Goal: Task Accomplishment & Management: Use online tool/utility

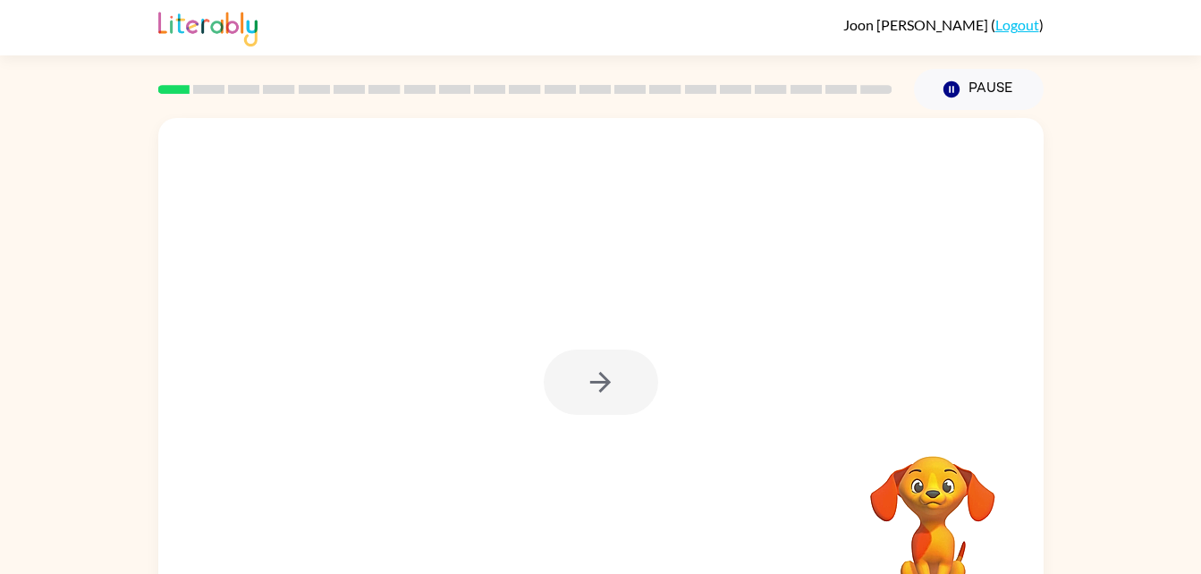
click at [1096, 224] on div "Your browser must support playing .mp4 files to use Literably. Please try using…" at bounding box center [600, 369] width 1201 height 519
click at [572, 375] on button "button" at bounding box center [601, 382] width 114 height 65
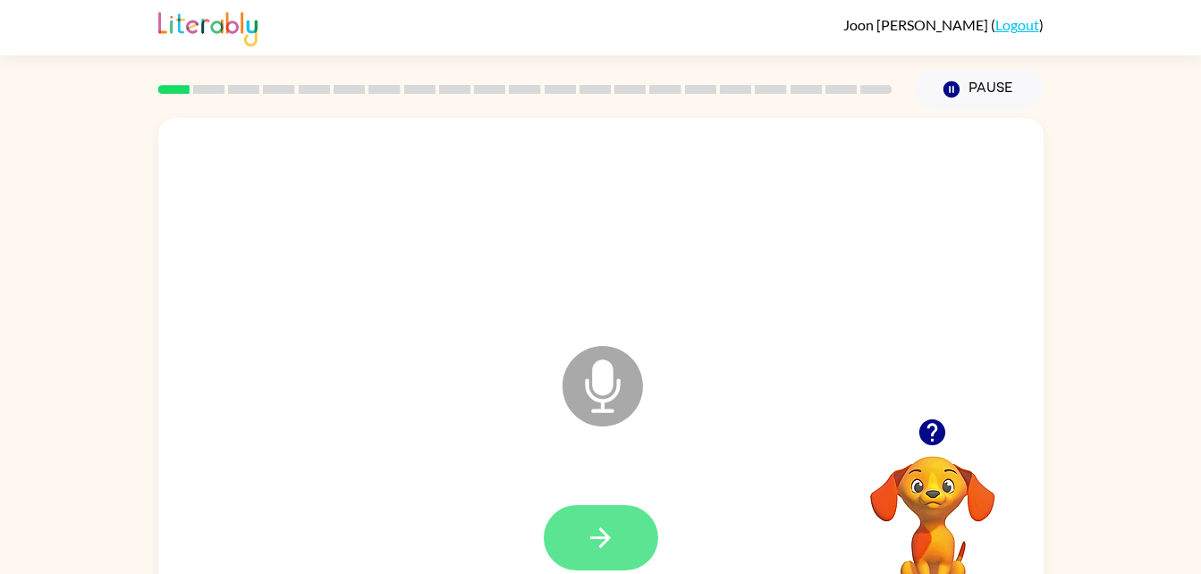
click at [623, 537] on button "button" at bounding box center [601, 537] width 114 height 65
click at [617, 544] on button "button" at bounding box center [601, 537] width 114 height 65
click at [616, 536] on button "button" at bounding box center [601, 537] width 114 height 65
click at [581, 394] on icon at bounding box center [602, 386] width 80 height 80
click at [591, 530] on icon "button" at bounding box center [600, 537] width 31 height 31
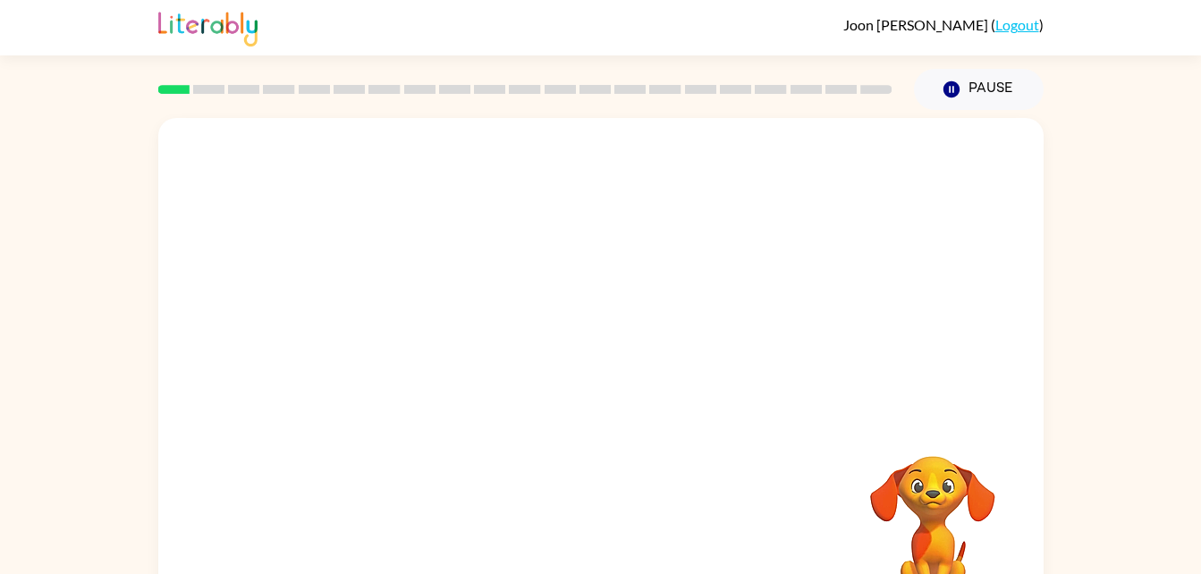
click at [952, 416] on div at bounding box center [600, 373] width 885 height 510
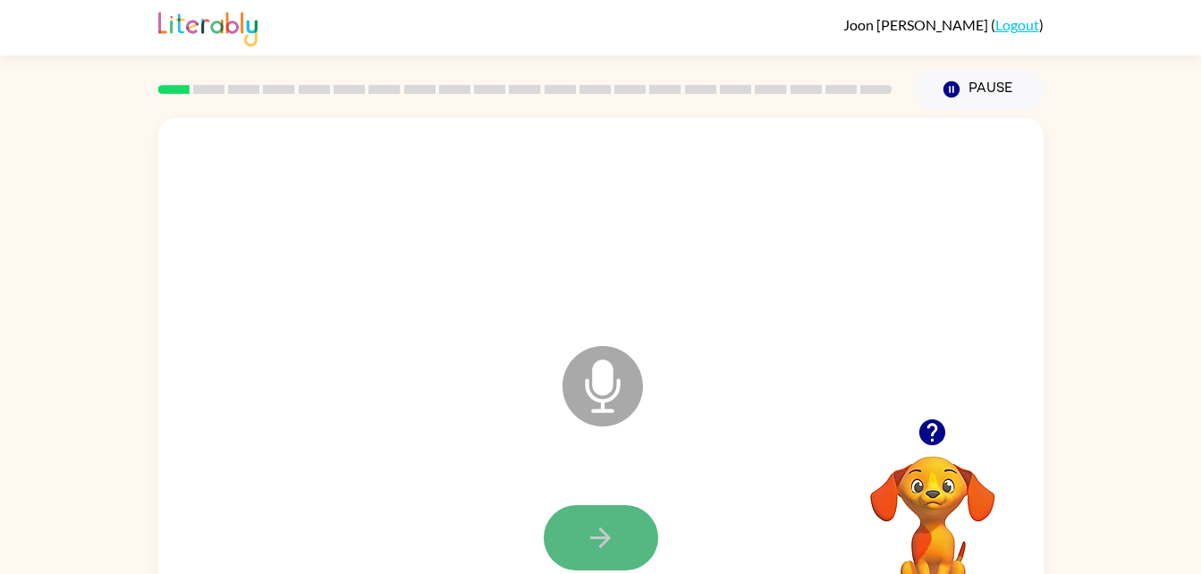
click at [624, 543] on button "button" at bounding box center [601, 537] width 114 height 65
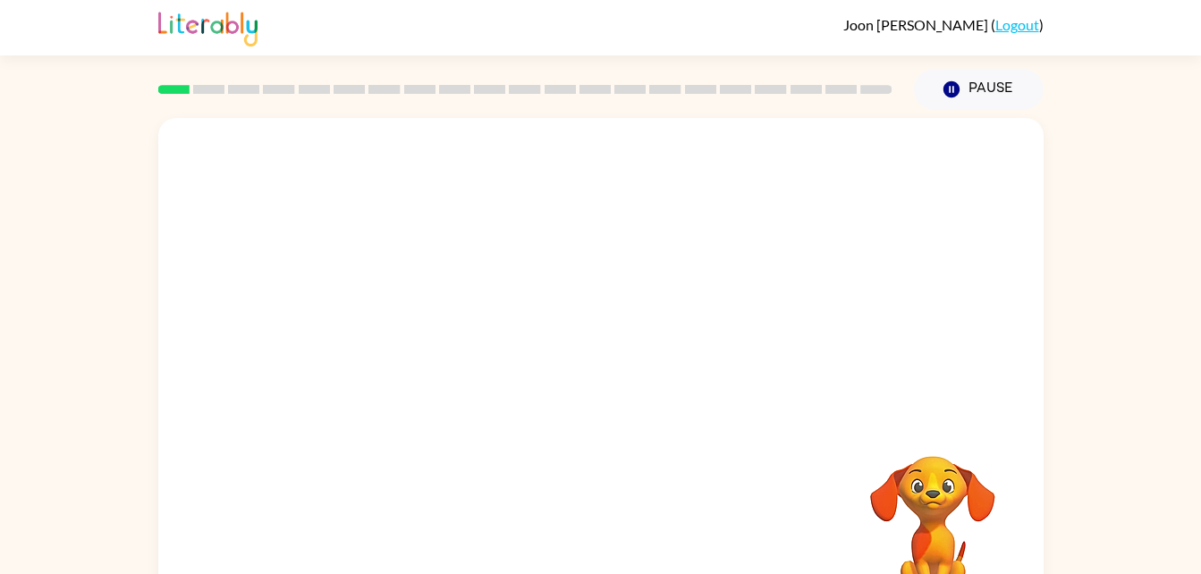
click at [1050, 29] on div "[PERSON_NAME] ( Logout )" at bounding box center [600, 27] width 1201 height 55
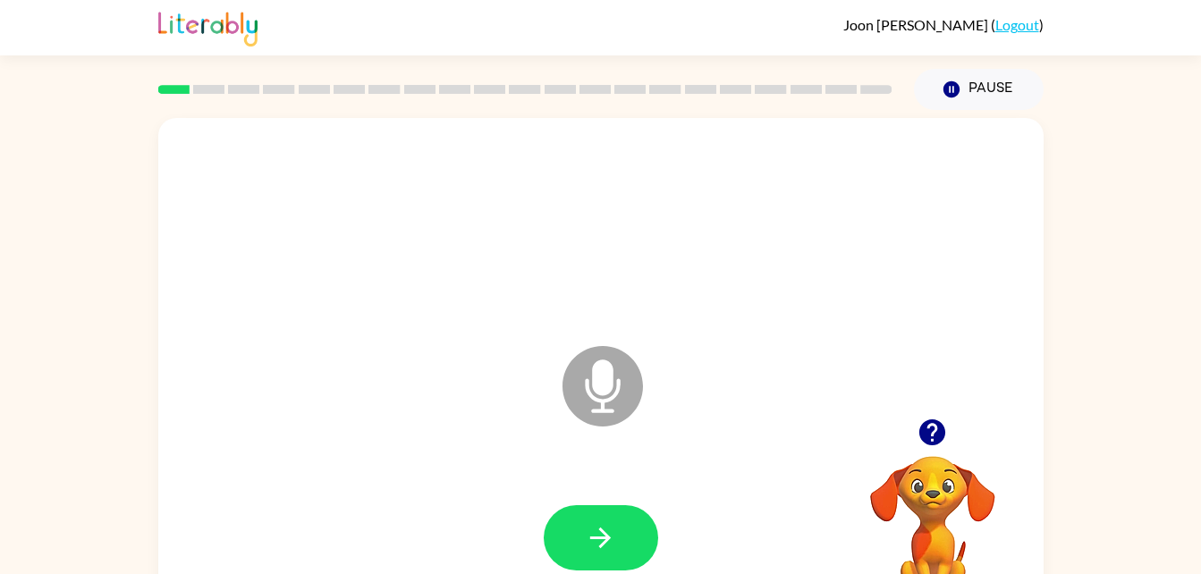
click at [605, 388] on icon "Microphone The Microphone is here when it is your turn to talk" at bounding box center [692, 409] width 268 height 134
click at [347, 407] on div "Microphone The Microphone is here when it is your turn to talk" at bounding box center [600, 373] width 885 height 510
click at [612, 510] on button "button" at bounding box center [601, 537] width 114 height 65
click at [600, 527] on icon "button" at bounding box center [600, 537] width 31 height 31
click at [598, 372] on icon "Microphone The Microphone is here when it is your turn to talk" at bounding box center [692, 409] width 268 height 134
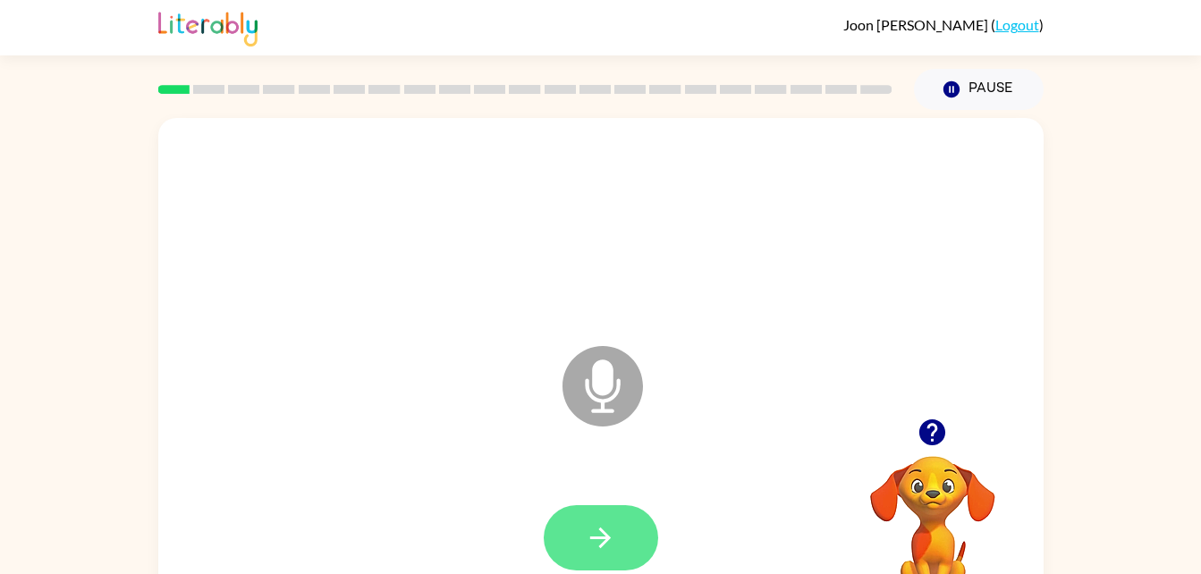
click at [621, 534] on button "button" at bounding box center [601, 537] width 114 height 65
click at [583, 553] on button "button" at bounding box center [601, 537] width 114 height 65
click at [605, 532] on icon "button" at bounding box center [600, 537] width 31 height 31
click at [619, 551] on button "button" at bounding box center [601, 537] width 114 height 65
click at [578, 519] on button "button" at bounding box center [601, 537] width 114 height 65
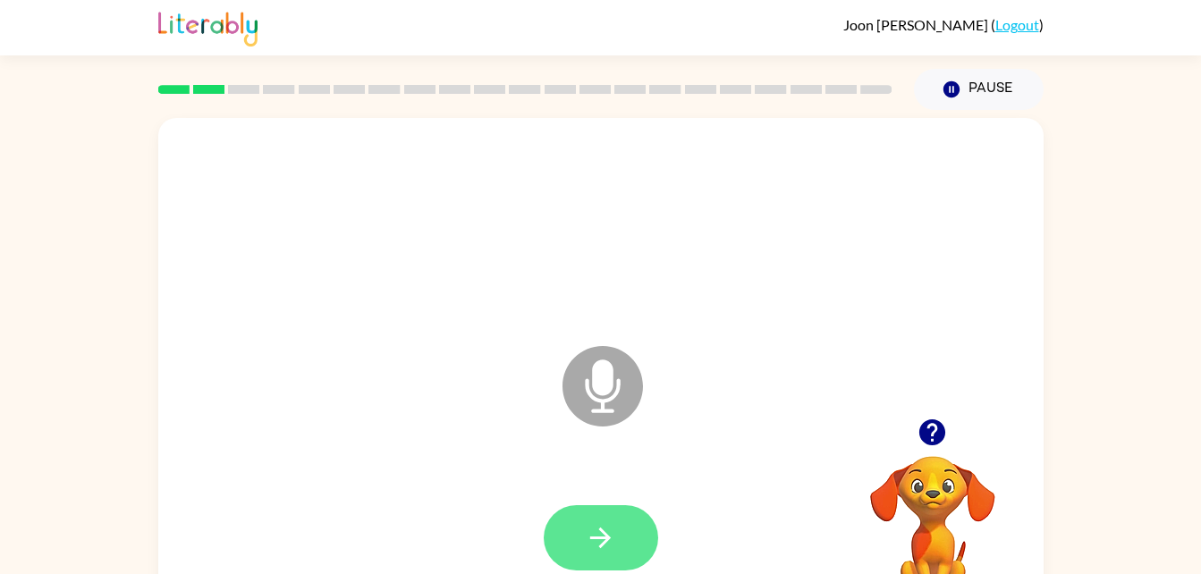
click at [619, 536] on button "button" at bounding box center [601, 537] width 114 height 65
click at [602, 544] on icon "button" at bounding box center [600, 537] width 21 height 21
click at [596, 526] on icon "button" at bounding box center [600, 537] width 31 height 31
click at [588, 544] on icon "button" at bounding box center [600, 537] width 31 height 31
click at [631, 510] on button "button" at bounding box center [601, 537] width 114 height 65
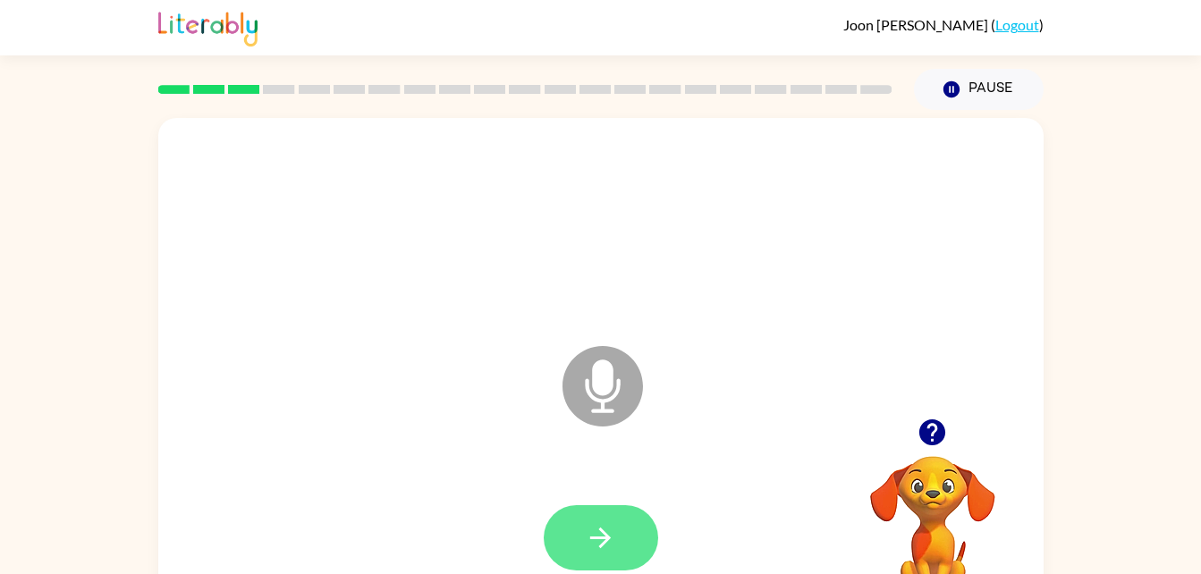
click at [651, 526] on button "button" at bounding box center [601, 537] width 114 height 65
click at [613, 542] on icon "button" at bounding box center [600, 537] width 31 height 31
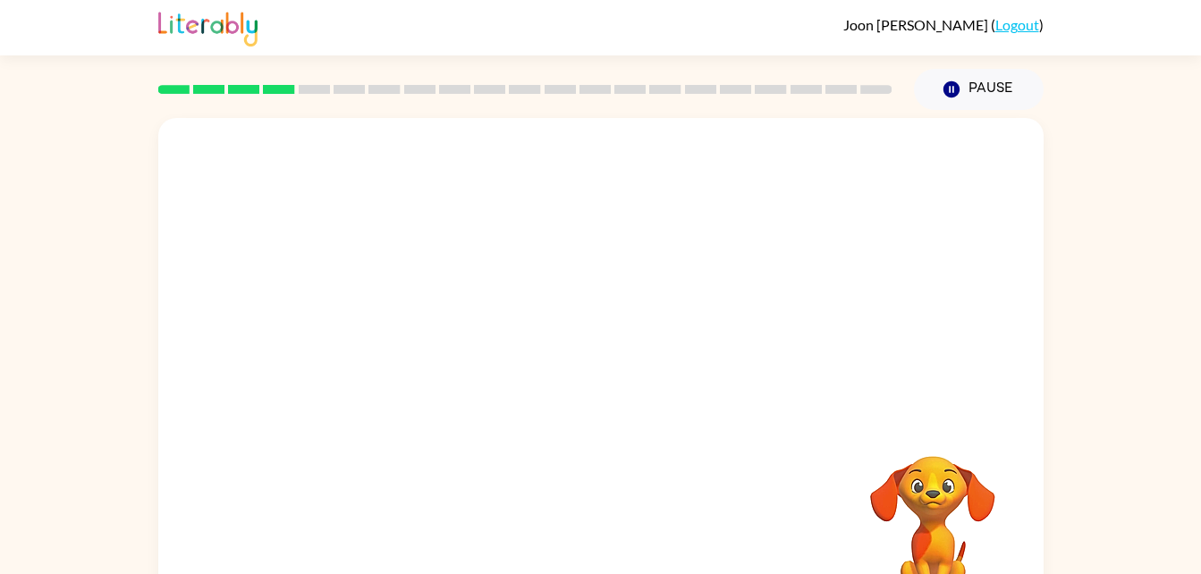
click at [882, 524] on video "Your browser must support playing .mp4 files to use Literably. Please try using…" at bounding box center [932, 517] width 179 height 179
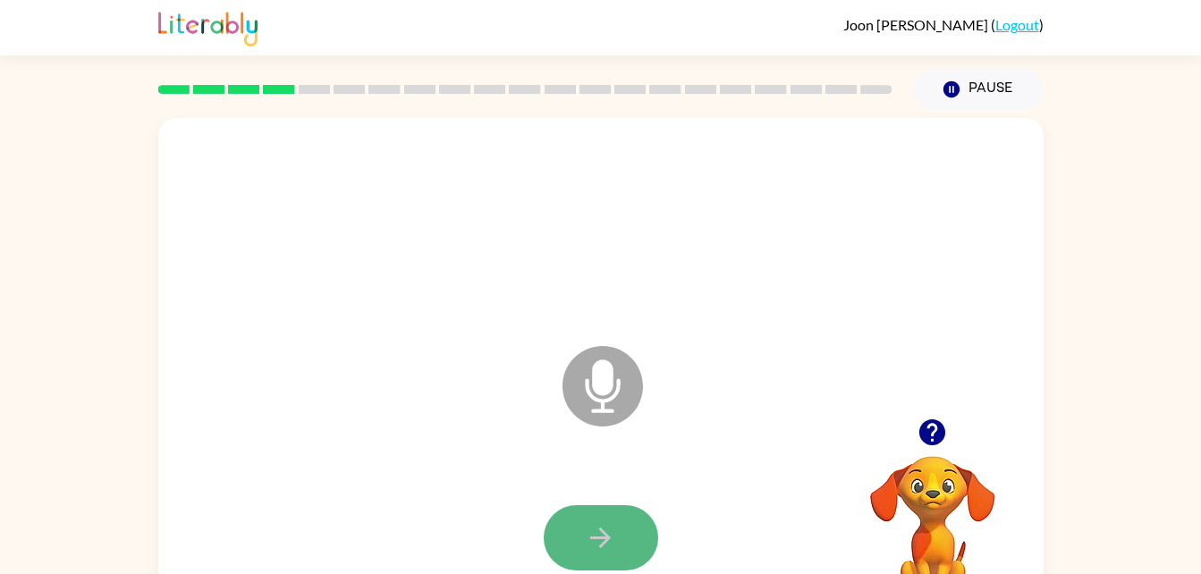
click at [586, 535] on icon "button" at bounding box center [600, 537] width 31 height 31
click at [590, 540] on icon "button" at bounding box center [600, 537] width 31 height 31
click at [585, 512] on button "button" at bounding box center [601, 537] width 114 height 65
click at [633, 527] on button "button" at bounding box center [601, 537] width 114 height 65
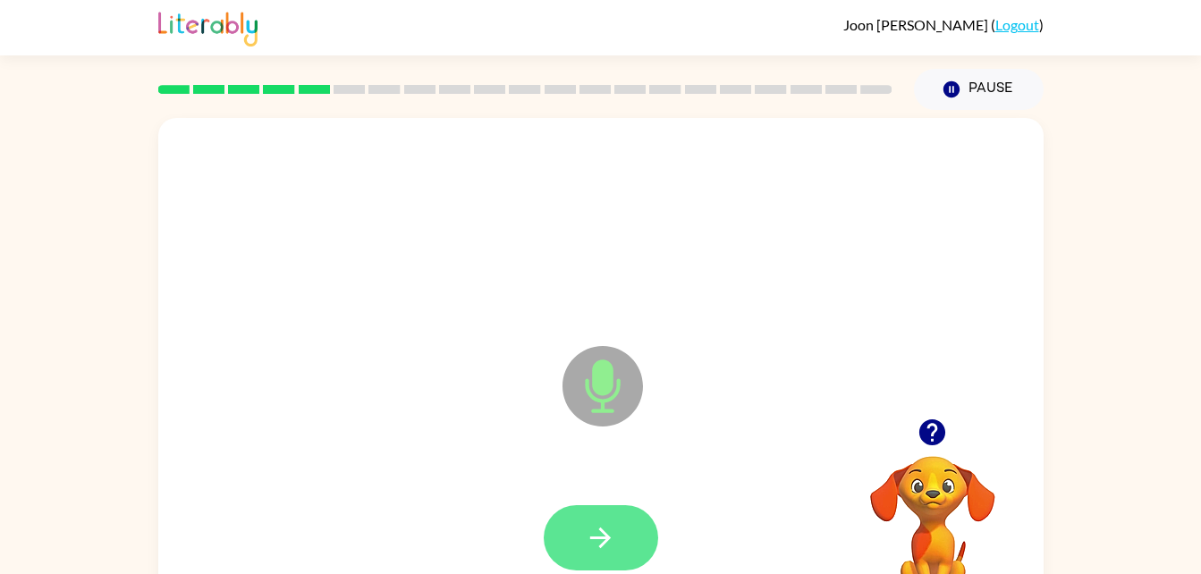
click at [636, 527] on button "button" at bounding box center [601, 537] width 114 height 65
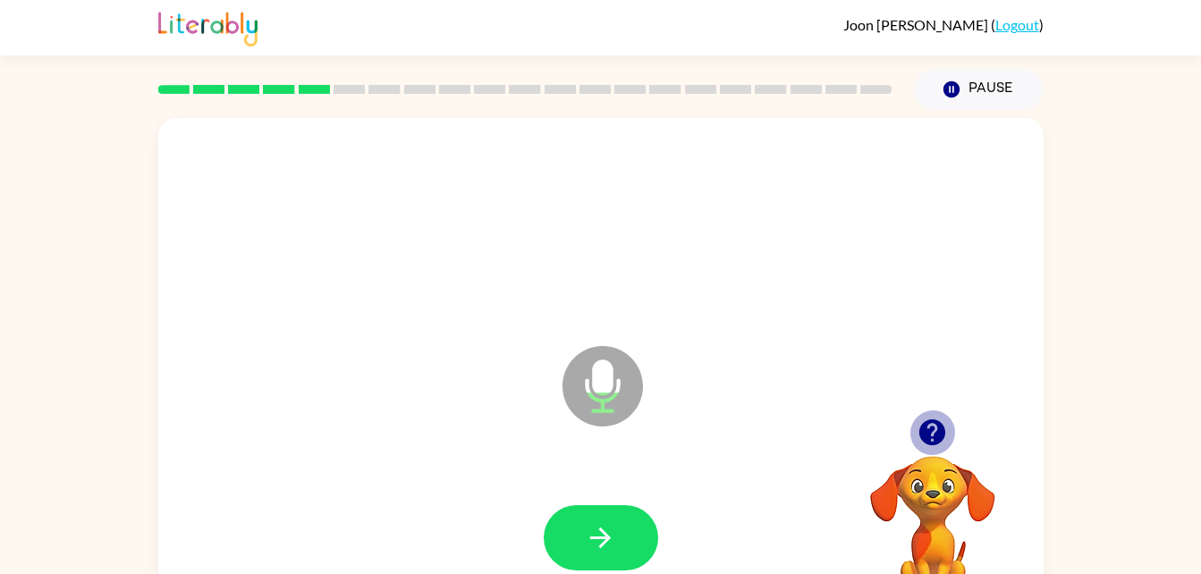
click at [920, 421] on icon "button" at bounding box center [931, 432] width 31 height 31
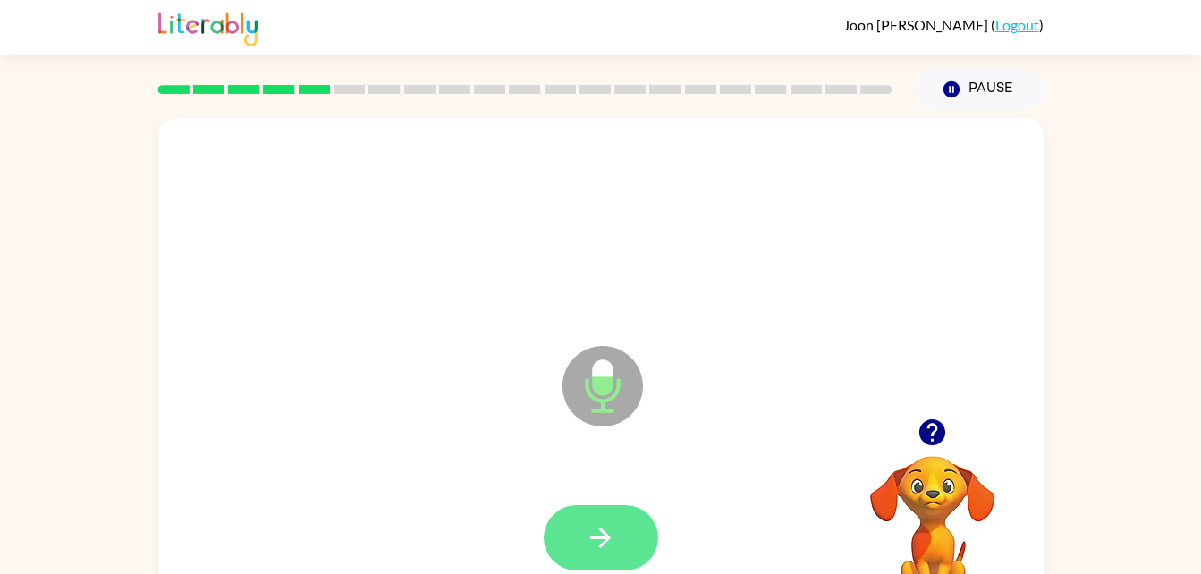
click at [578, 535] on button "button" at bounding box center [601, 537] width 114 height 65
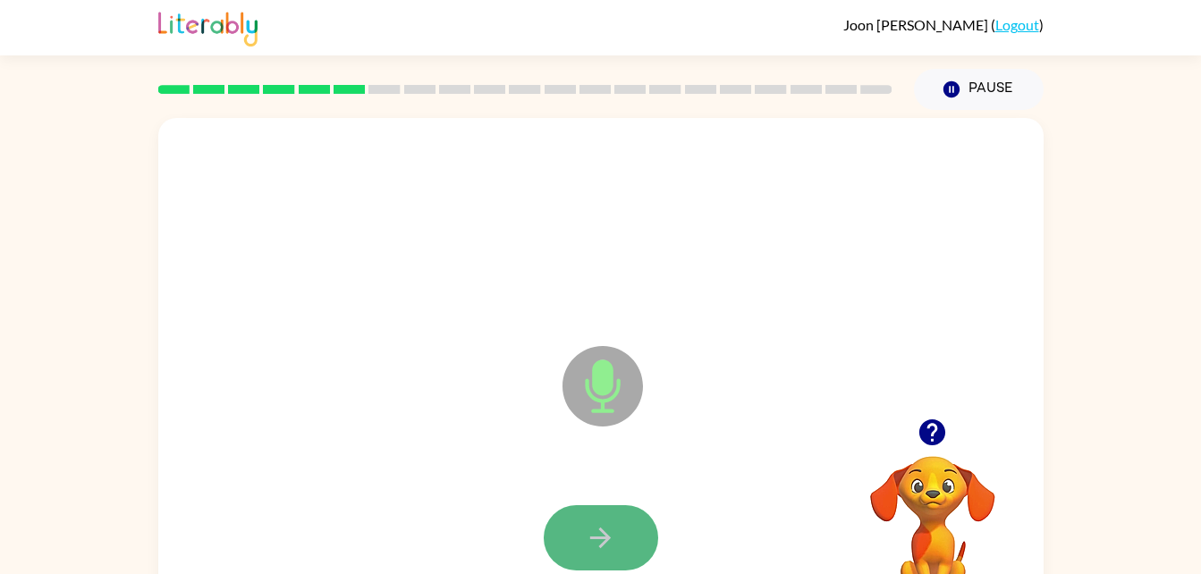
click at [594, 536] on icon "button" at bounding box center [600, 537] width 21 height 21
click at [613, 522] on icon "button" at bounding box center [600, 537] width 31 height 31
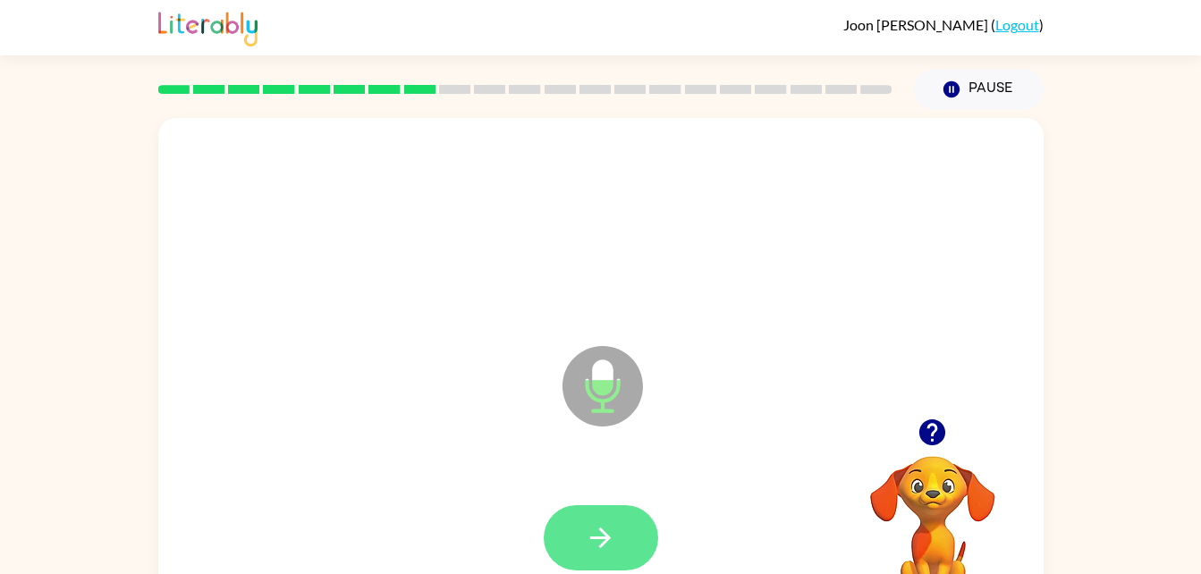
click at [631, 521] on button "button" at bounding box center [601, 537] width 114 height 65
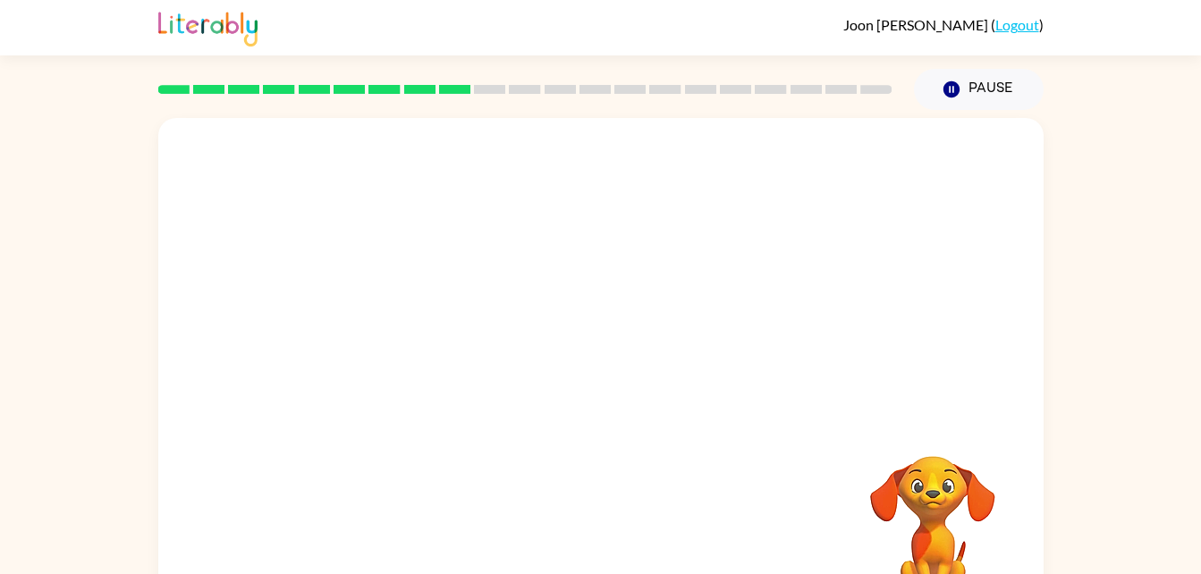
click at [907, 485] on video "Your browser must support playing .mp4 files to use Literably. Please try using…" at bounding box center [932, 517] width 179 height 179
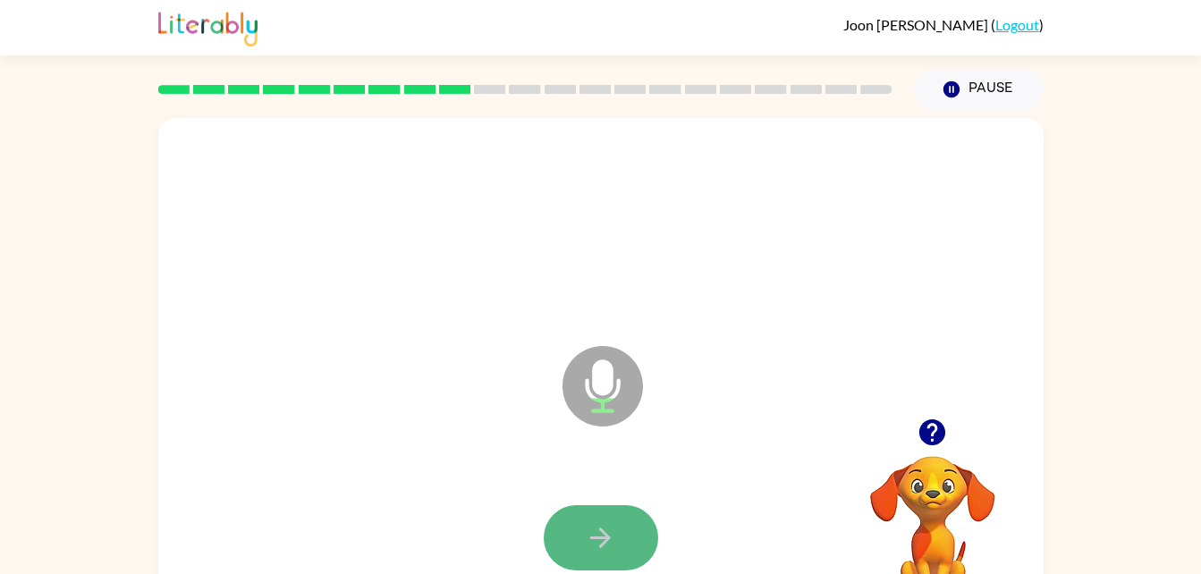
click at [606, 558] on button "button" at bounding box center [601, 537] width 114 height 65
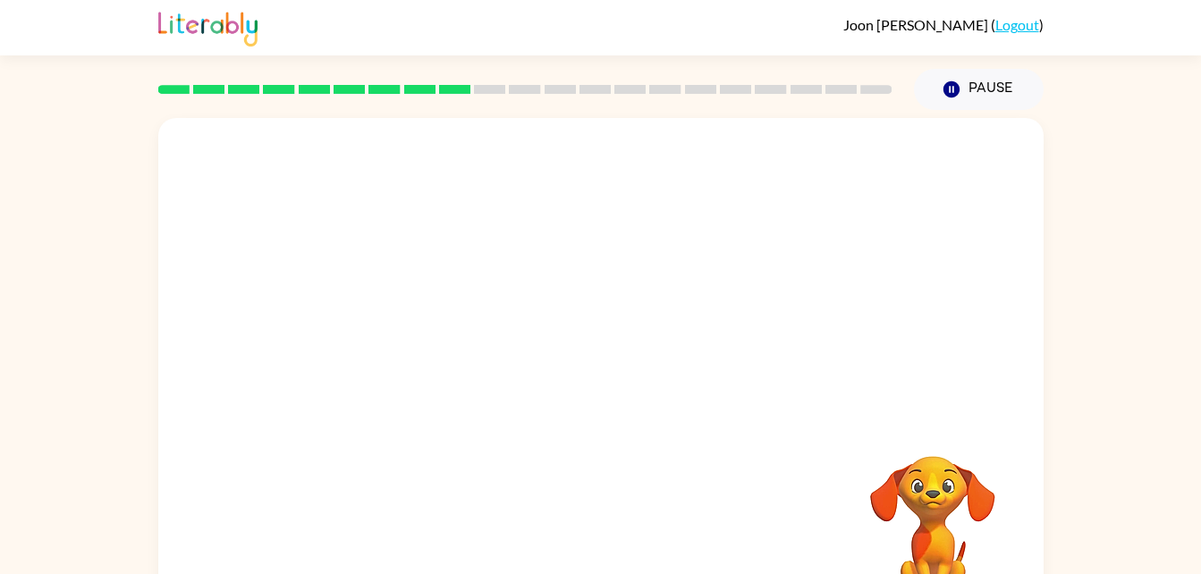
drag, startPoint x: 603, startPoint y: 558, endPoint x: 304, endPoint y: 620, distance: 304.9
click at [304, 573] on html "[PERSON_NAME] ( Logout ) Pause Pause Your browser must support playing .mp4 fil…" at bounding box center [600, 314] width 1201 height 629
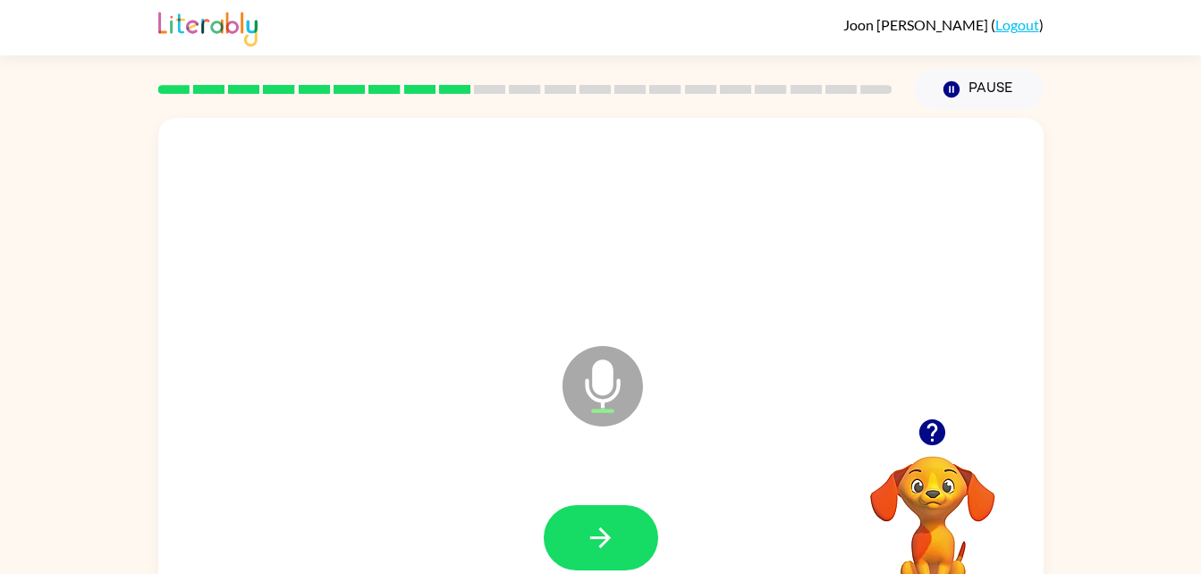
click at [918, 506] on video "Your browser must support playing .mp4 files to use Literably. Please try using…" at bounding box center [932, 517] width 179 height 179
click at [934, 452] on button "button" at bounding box center [932, 432] width 46 height 46
click at [625, 523] on button "button" at bounding box center [601, 537] width 114 height 65
click at [615, 534] on icon "button" at bounding box center [600, 537] width 31 height 31
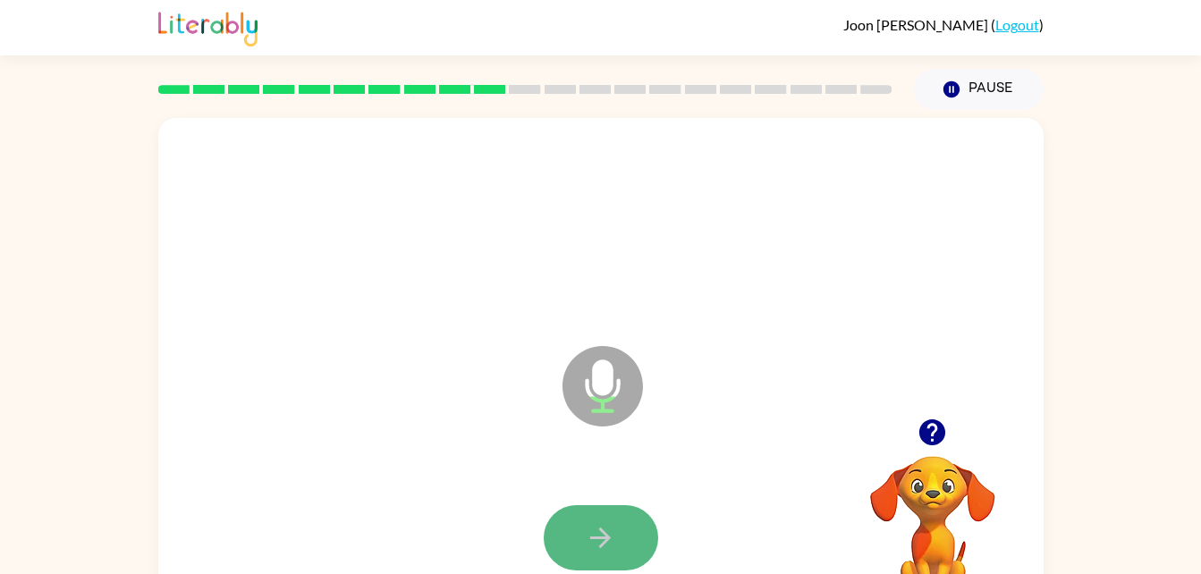
click at [621, 540] on button "button" at bounding box center [601, 537] width 114 height 65
click at [622, 520] on button "button" at bounding box center [601, 537] width 114 height 65
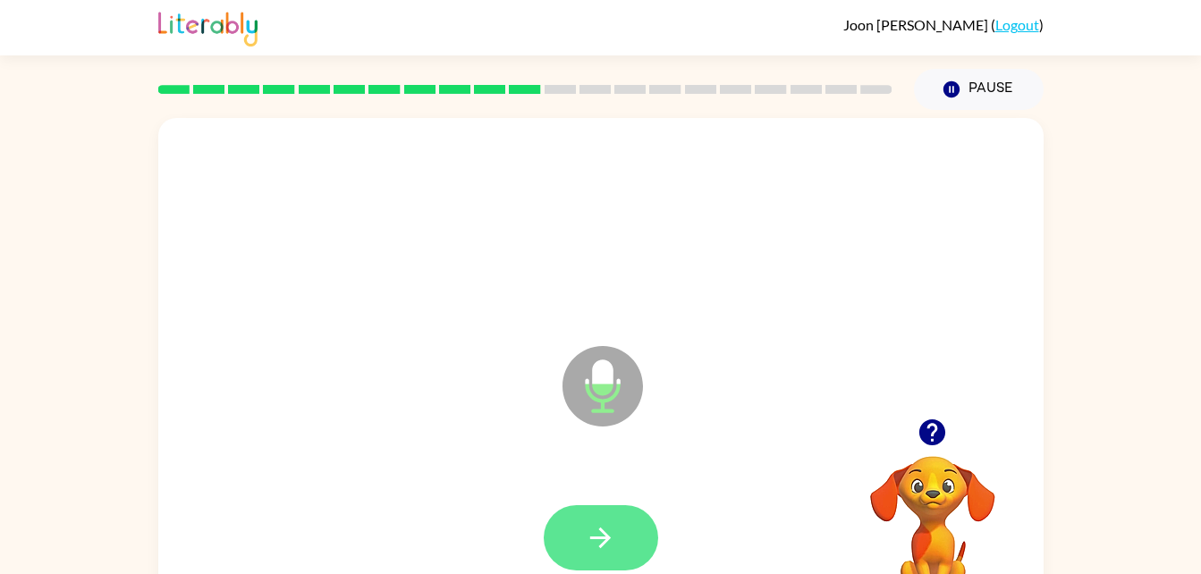
click at [622, 535] on button "button" at bounding box center [601, 537] width 114 height 65
click at [621, 535] on button "button" at bounding box center [601, 537] width 114 height 65
click at [621, 539] on button "button" at bounding box center [601, 537] width 114 height 65
click at [620, 547] on button "button" at bounding box center [601, 537] width 114 height 65
click at [610, 545] on icon "button" at bounding box center [600, 537] width 31 height 31
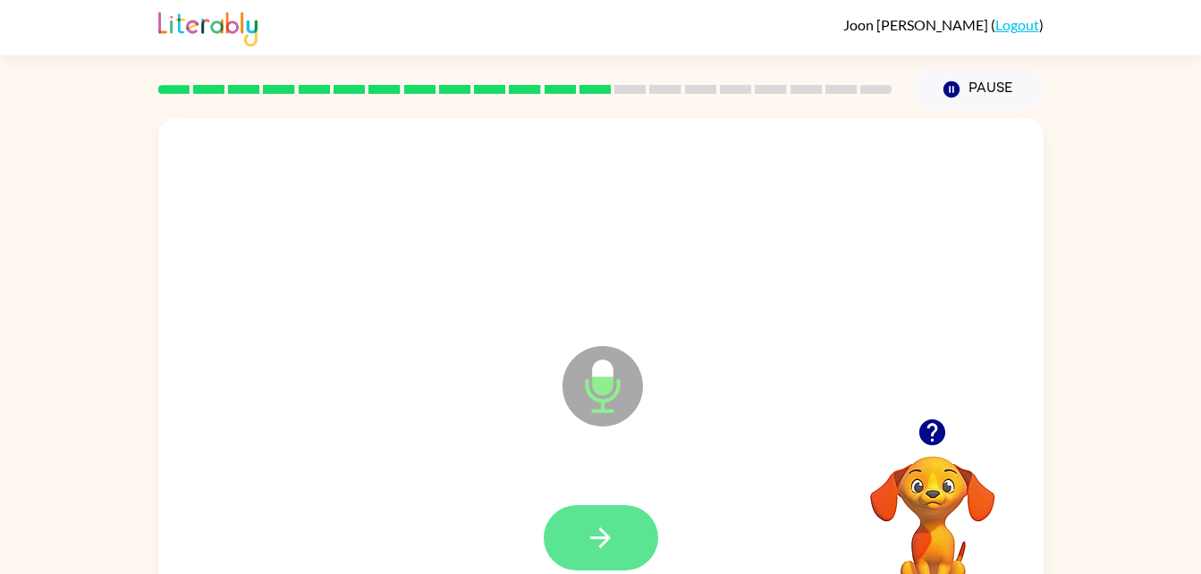
click at [625, 553] on button "button" at bounding box center [601, 537] width 114 height 65
click at [615, 541] on icon "button" at bounding box center [600, 537] width 31 height 31
click at [619, 536] on button "button" at bounding box center [601, 537] width 114 height 65
click at [619, 533] on button "button" at bounding box center [601, 537] width 114 height 65
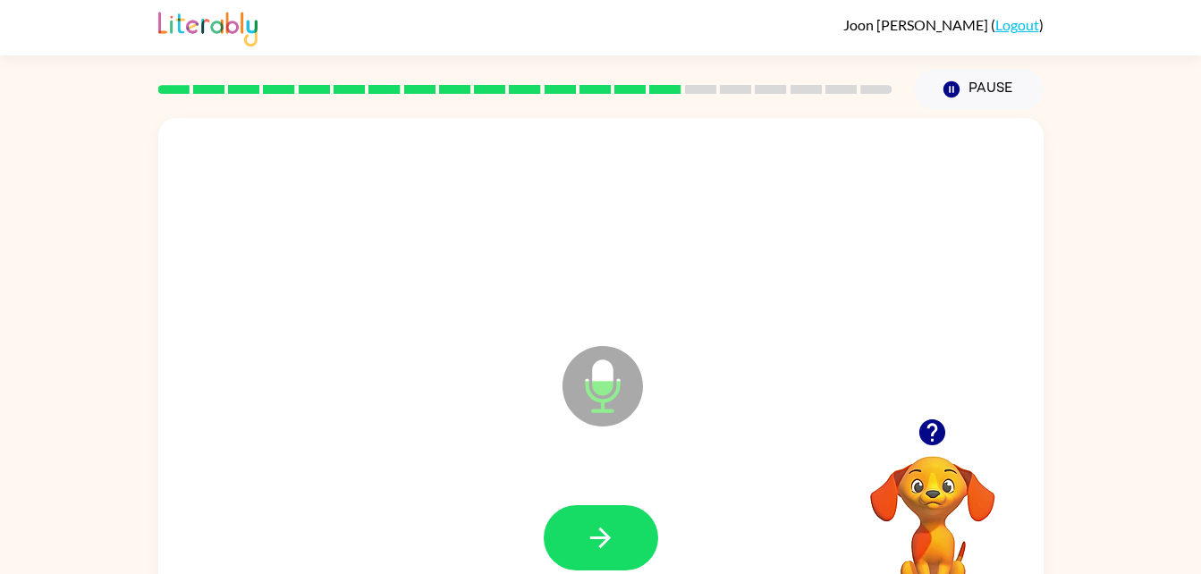
click at [928, 464] on video "Your browser must support playing .mp4 files to use Literably. Please try using…" at bounding box center [932, 517] width 179 height 179
click at [935, 473] on video "Your browser must support playing .mp4 files to use Literably. Please try using…" at bounding box center [932, 517] width 179 height 179
click at [929, 434] on icon "button" at bounding box center [932, 432] width 26 height 26
click at [620, 537] on button "button" at bounding box center [601, 537] width 114 height 65
click at [617, 542] on button "button" at bounding box center [601, 537] width 114 height 65
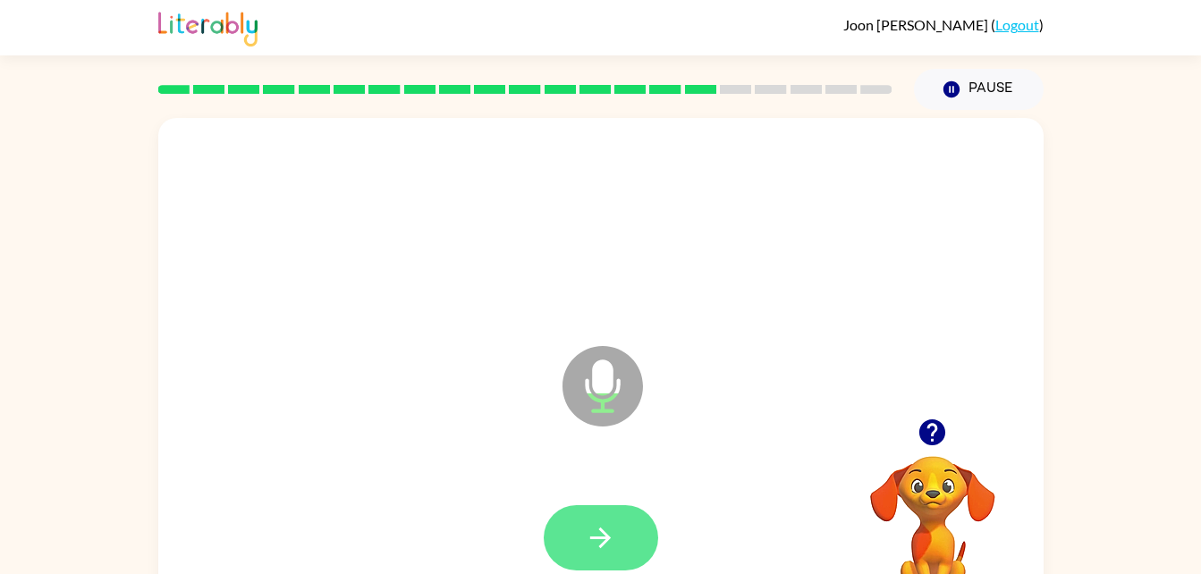
click at [615, 538] on icon "button" at bounding box center [600, 537] width 31 height 31
click at [622, 524] on button "button" at bounding box center [601, 537] width 114 height 65
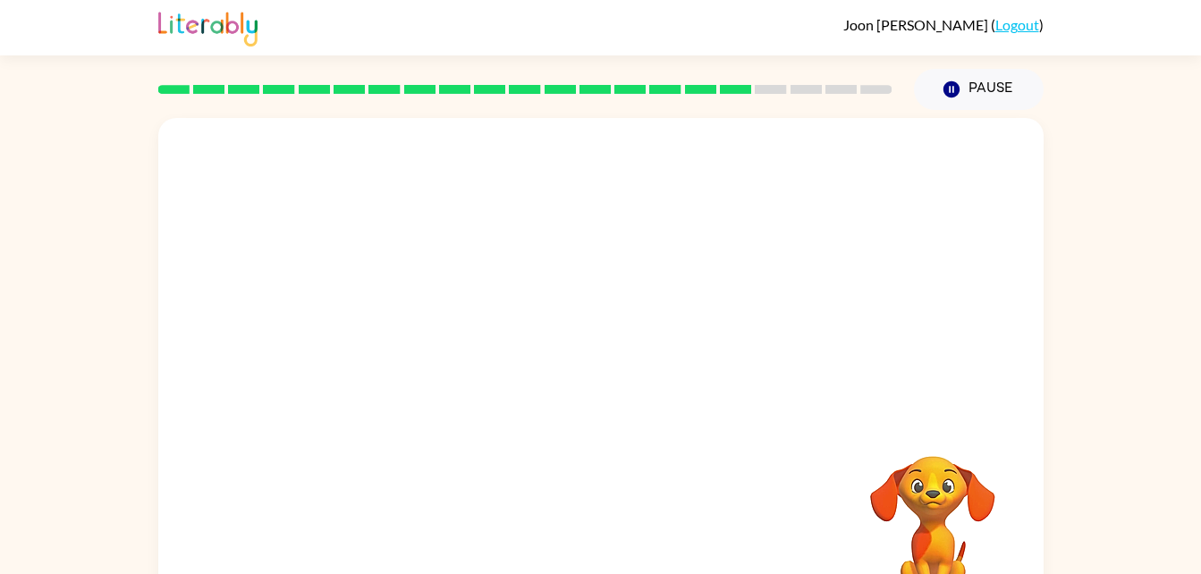
click at [596, 503] on div at bounding box center [600, 538] width 849 height 147
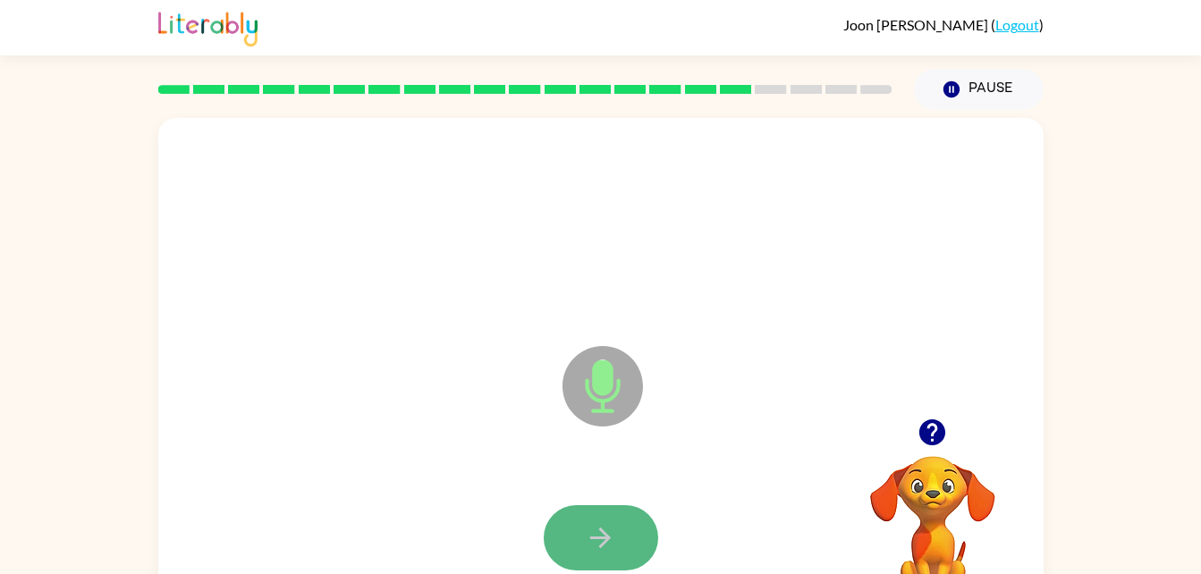
click at [605, 552] on icon "button" at bounding box center [600, 537] width 31 height 31
click at [578, 508] on button "button" at bounding box center [601, 537] width 114 height 65
click at [617, 540] on button "button" at bounding box center [601, 537] width 114 height 65
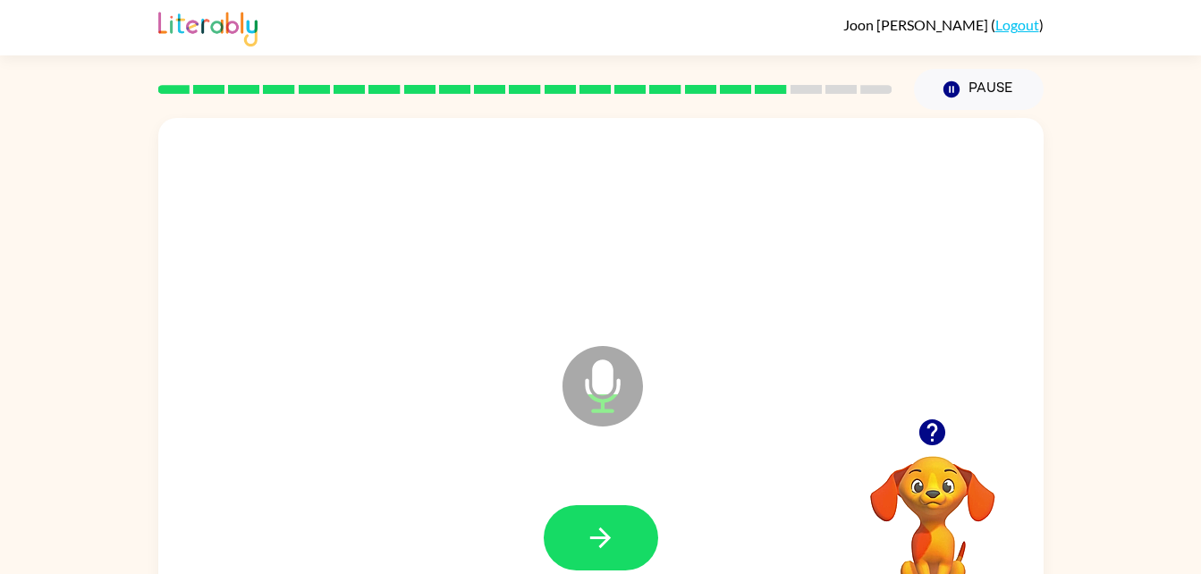
click at [919, 480] on video "Your browser must support playing .mp4 files to use Literably. Please try using…" at bounding box center [932, 517] width 179 height 179
click at [939, 431] on icon "button" at bounding box center [932, 432] width 26 height 26
click at [570, 519] on button "button" at bounding box center [601, 537] width 114 height 65
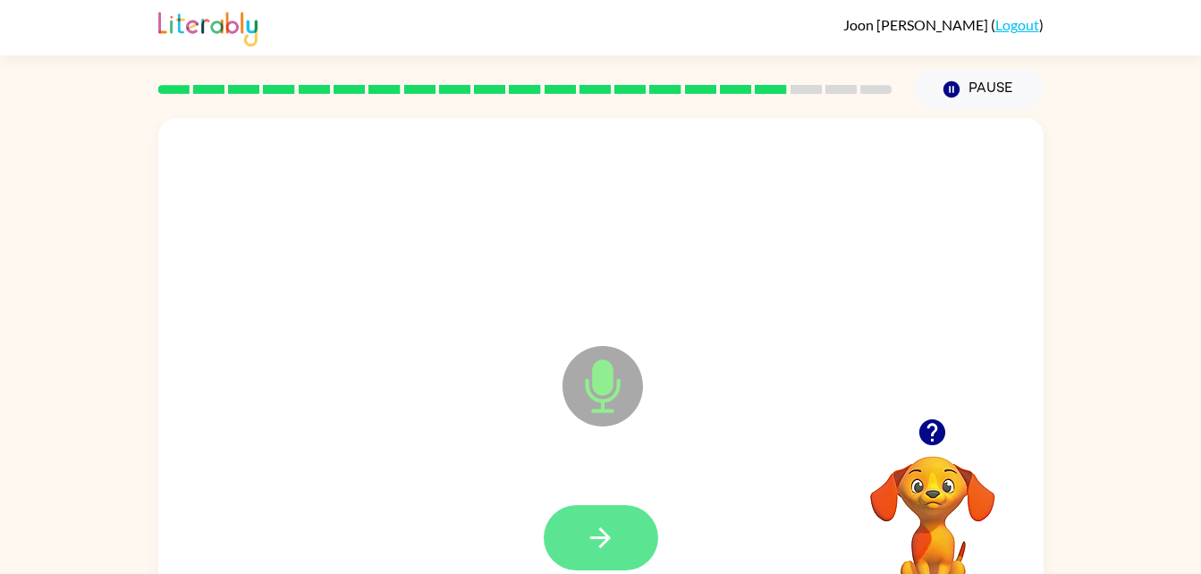
click at [603, 547] on icon "button" at bounding box center [600, 537] width 31 height 31
click at [590, 555] on button "button" at bounding box center [601, 537] width 114 height 65
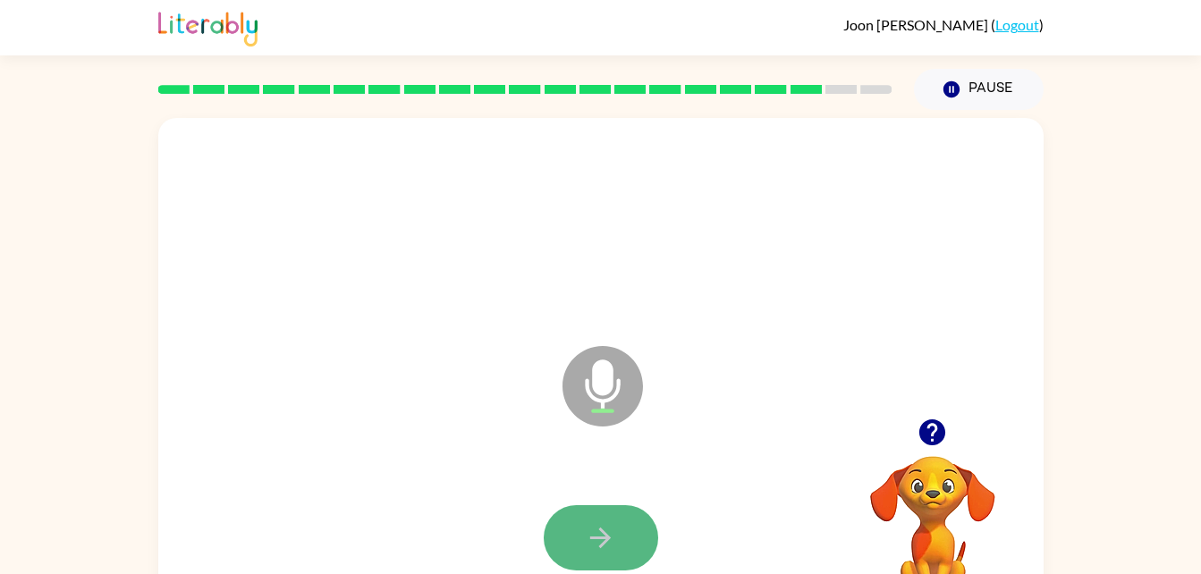
click at [611, 536] on icon "button" at bounding box center [600, 537] width 31 height 31
click at [617, 544] on button "button" at bounding box center [601, 537] width 114 height 65
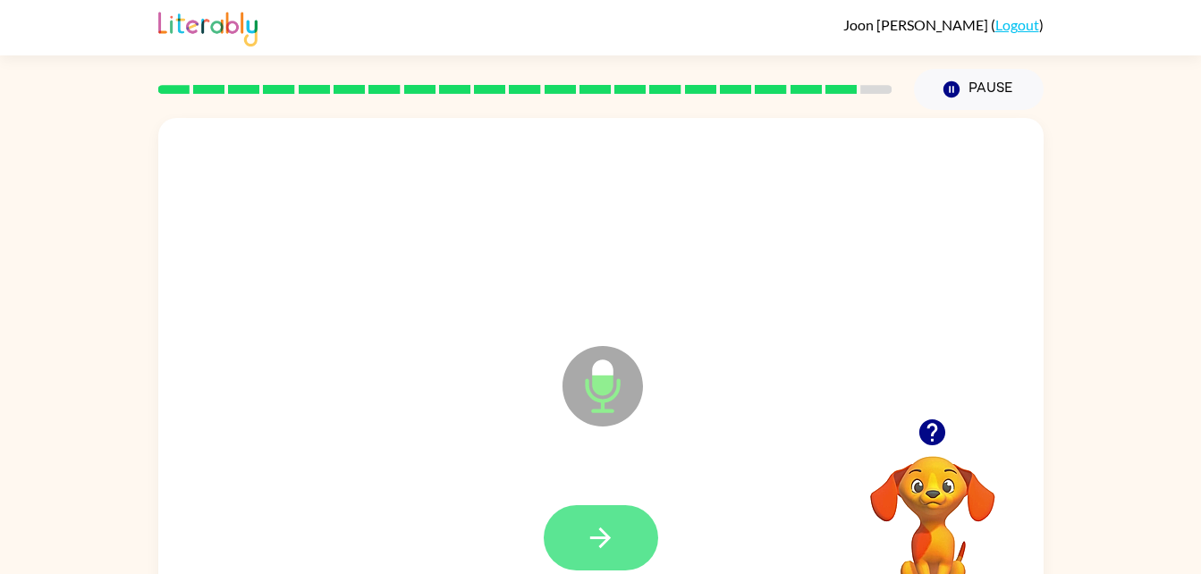
click at [612, 551] on icon "button" at bounding box center [600, 537] width 31 height 31
